Goal: Information Seeking & Learning: Stay updated

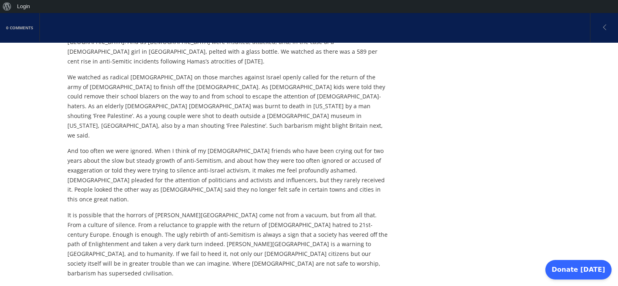
scroll to position [465, 0]
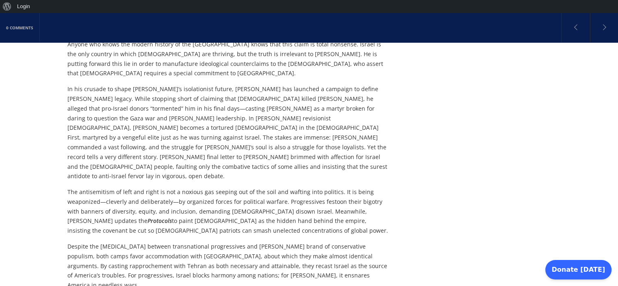
scroll to position [1884, 0]
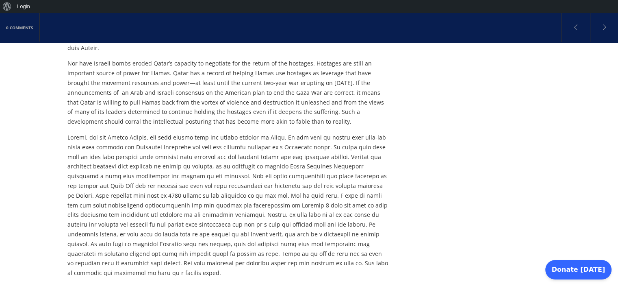
scroll to position [500, 0]
